Goal: Transaction & Acquisition: Purchase product/service

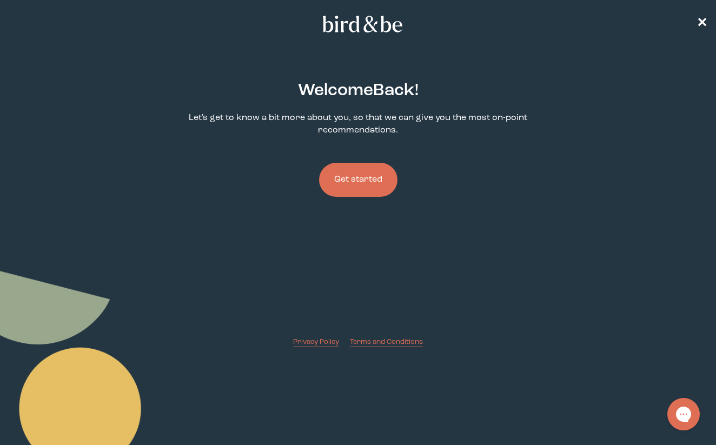
click at [373, 190] on button "Get started" at bounding box center [358, 180] width 78 height 34
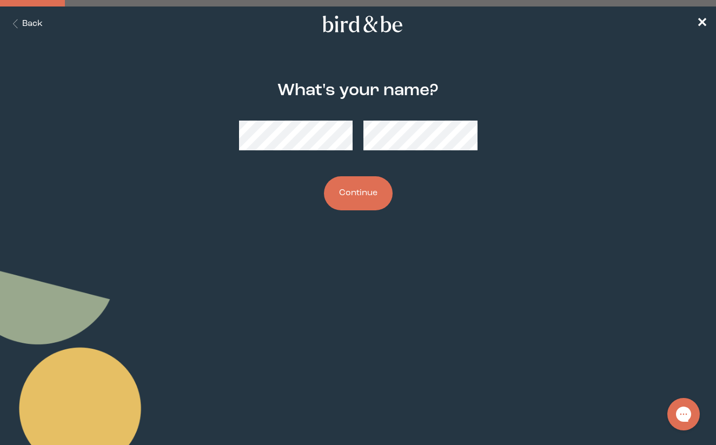
click at [358, 193] on button "Continue" at bounding box center [358, 193] width 69 height 34
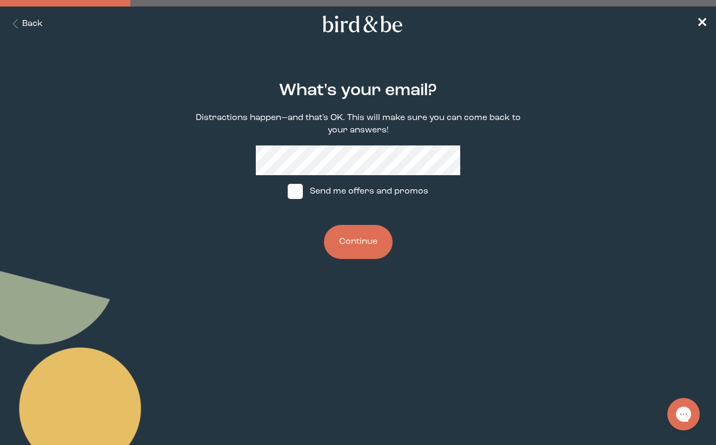
click at [363, 250] on button "Continue" at bounding box center [358, 242] width 69 height 34
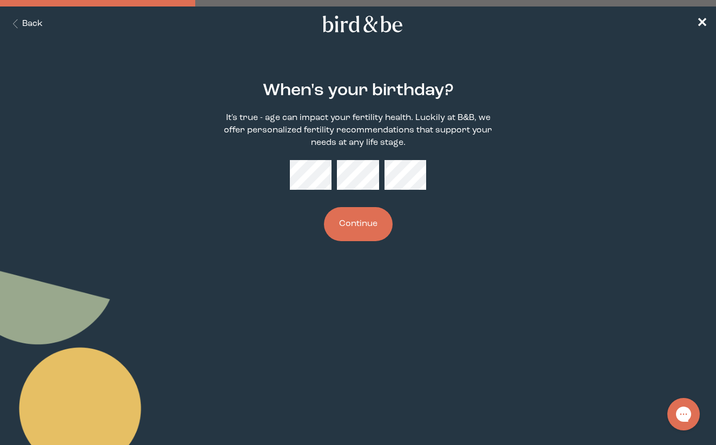
click at [349, 230] on button "Continue" at bounding box center [358, 224] width 69 height 34
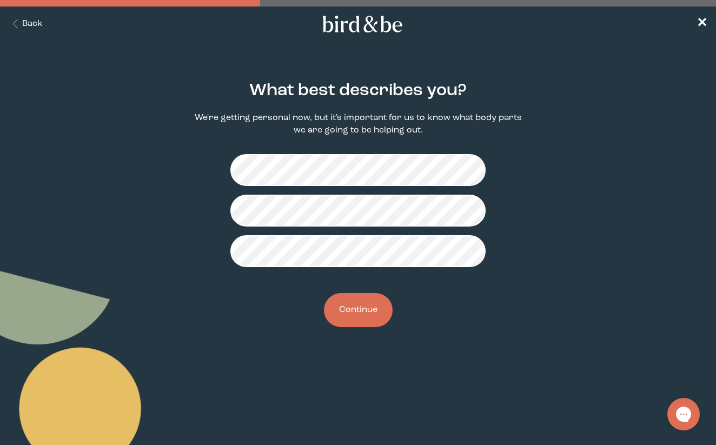
click at [358, 294] on button "Continue" at bounding box center [358, 310] width 69 height 34
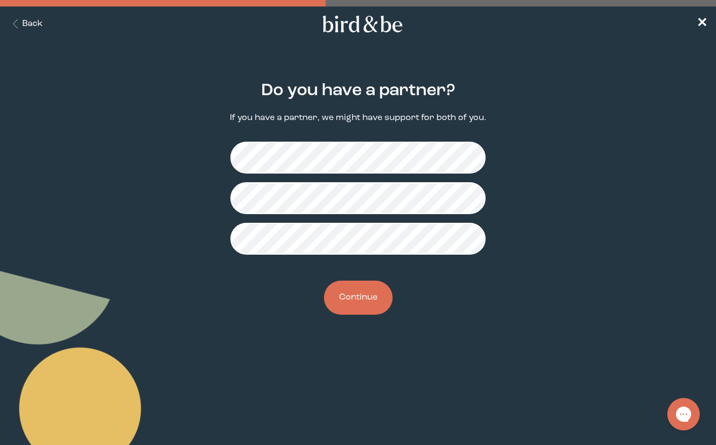
click at [369, 284] on button "Continue" at bounding box center [358, 298] width 69 height 34
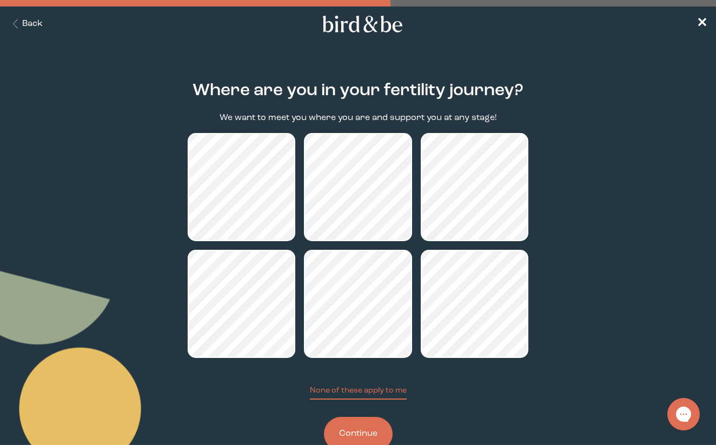
click at [370, 437] on button "Continue" at bounding box center [358, 434] width 69 height 34
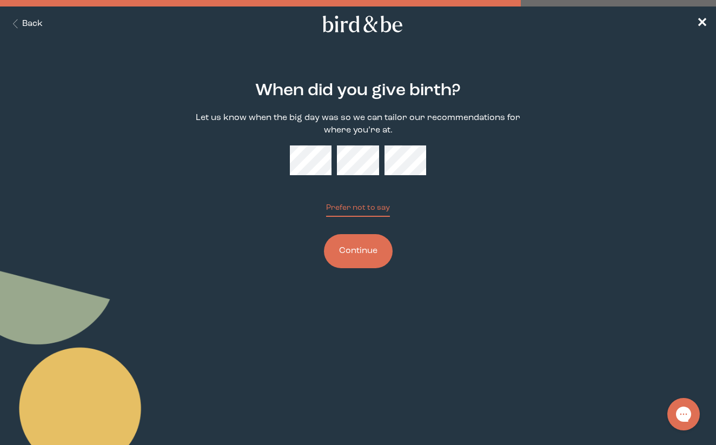
click at [382, 248] on button "Continue" at bounding box center [358, 251] width 69 height 34
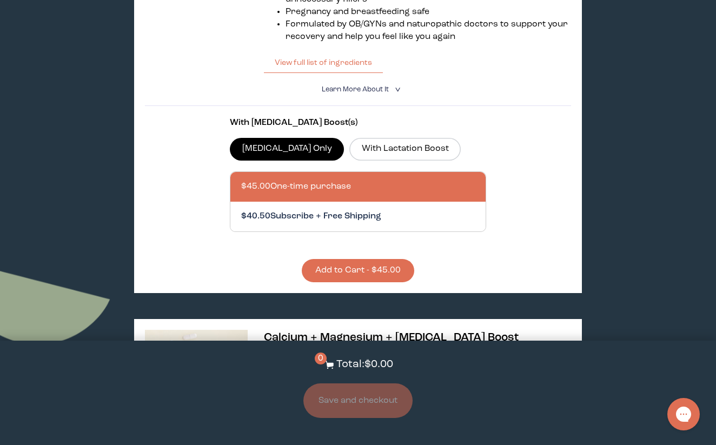
scroll to position [378, 0]
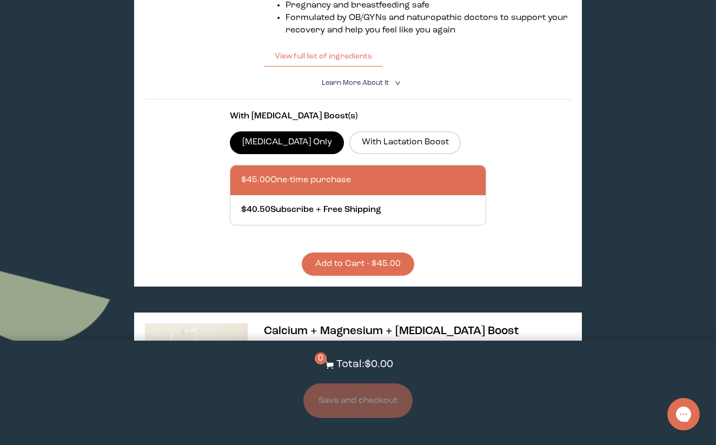
click at [364, 267] on button "Add to Cart - $45.00" at bounding box center [358, 264] width 113 height 23
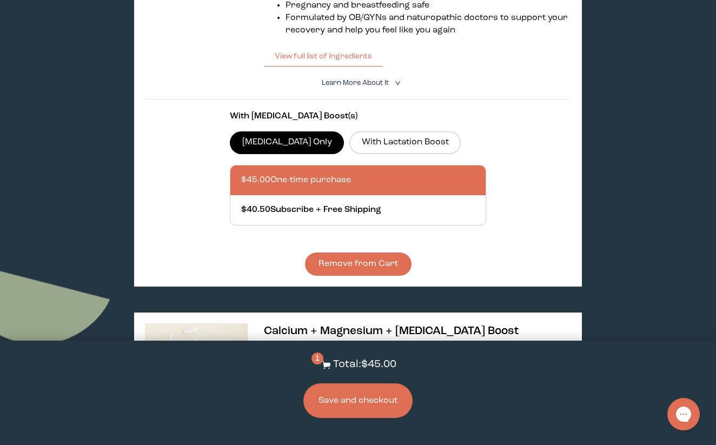
click at [334, 419] on section "1 Total: $45.00 Save and checkout" at bounding box center [358, 393] width 716 height 104
click at [345, 407] on button "Save and checkout" at bounding box center [358, 401] width 109 height 35
